Goal: Transaction & Acquisition: Purchase product/service

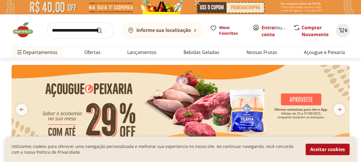
click at [270, 34] on link "Criar conta" at bounding box center [278, 30] width 32 height 13
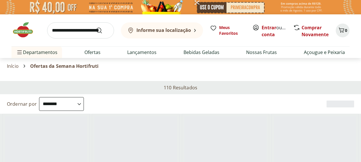
select select "**********"
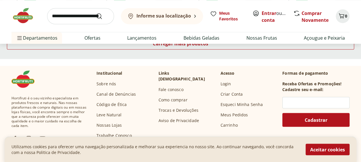
scroll to position [374, 0]
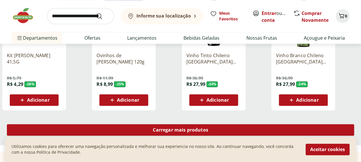
click at [186, 129] on span "Carregar mais produtos" at bounding box center [180, 130] width 55 height 5
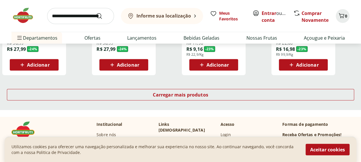
scroll to position [747, 0]
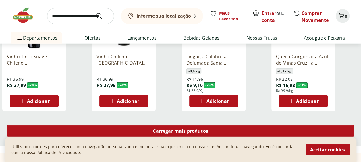
click at [191, 129] on span "Carregar mais produtos" at bounding box center [180, 131] width 55 height 5
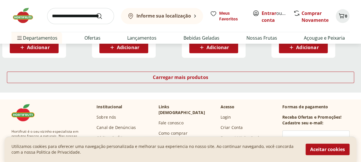
scroll to position [1179, 0]
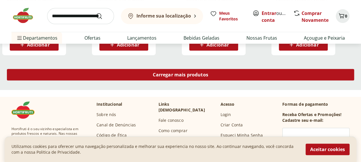
click at [190, 74] on span "Carregar mais produtos" at bounding box center [180, 74] width 55 height 5
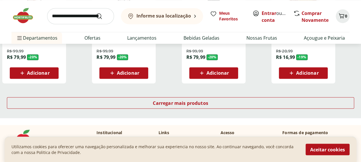
scroll to position [1552, 0]
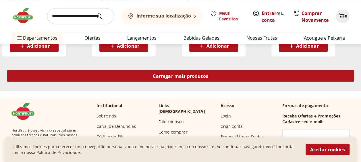
click at [191, 79] on div "Carregar mais produtos" at bounding box center [181, 75] width 348 height 11
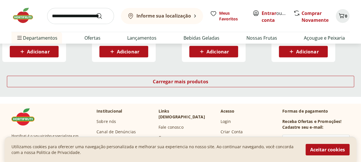
scroll to position [1926, 0]
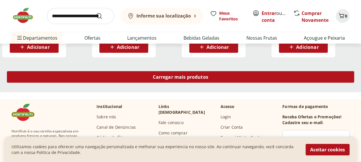
click at [184, 77] on span "Carregar mais produtos" at bounding box center [180, 77] width 55 height 5
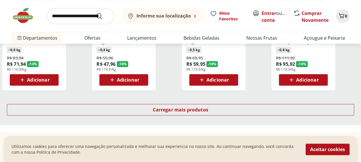
scroll to position [2242, 0]
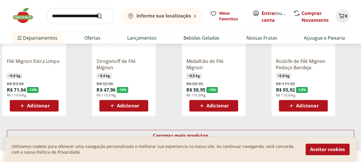
click at [172, 15] on b "Informe sua localização" at bounding box center [164, 16] width 55 height 6
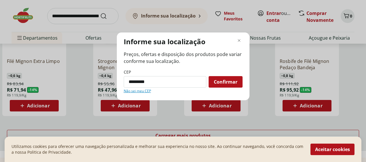
type input "*********"
click at [231, 85] on div "Confirmar" at bounding box center [225, 81] width 34 height 11
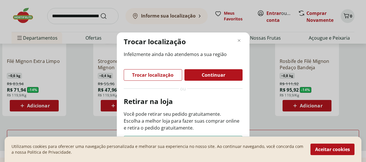
click at [229, 76] on div "Continuar" at bounding box center [213, 74] width 58 height 11
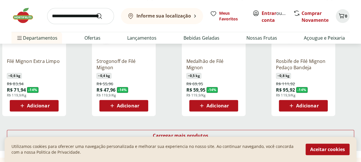
click at [174, 15] on b "Informe sua localização" at bounding box center [164, 16] width 55 height 6
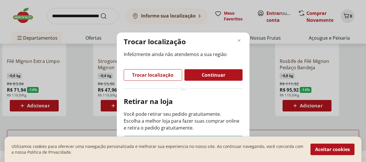
click at [238, 40] on use "Fechar modal de regionalização" at bounding box center [239, 41] width 4 height 4
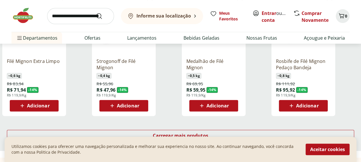
click at [162, 16] on b "Informe sua localização" at bounding box center [164, 16] width 55 height 6
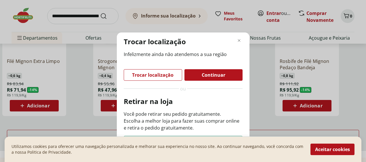
click at [240, 37] on icon "Fechar modal de regionalização" at bounding box center [238, 40] width 7 height 7
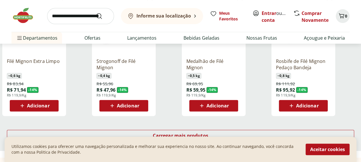
click at [272, 18] on link "Criar conta" at bounding box center [278, 16] width 32 height 13
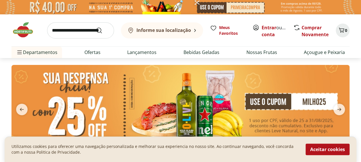
click at [41, 75] on link "Hortifruti" at bounding box center [31, 75] width 30 height 7
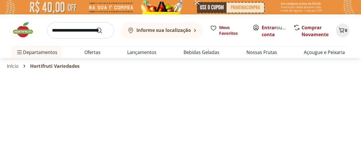
select select "**********"
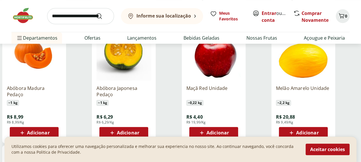
scroll to position [230, 0]
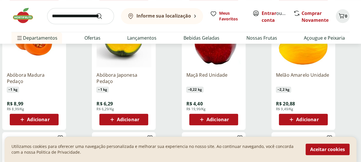
click at [123, 119] on span "Adicionar" at bounding box center [128, 119] width 22 height 5
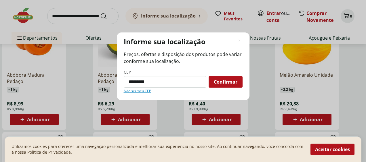
type input "*********"
click at [228, 80] on span "Confirmar" at bounding box center [226, 82] width 24 height 5
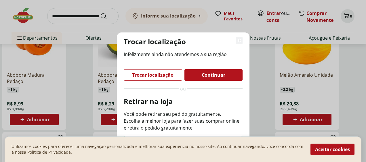
click at [237, 40] on icon "Fechar modal de regionalização" at bounding box center [238, 40] width 7 height 7
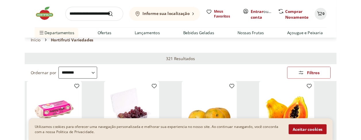
scroll to position [86, 0]
